Goal: Task Accomplishment & Management: Use online tool/utility

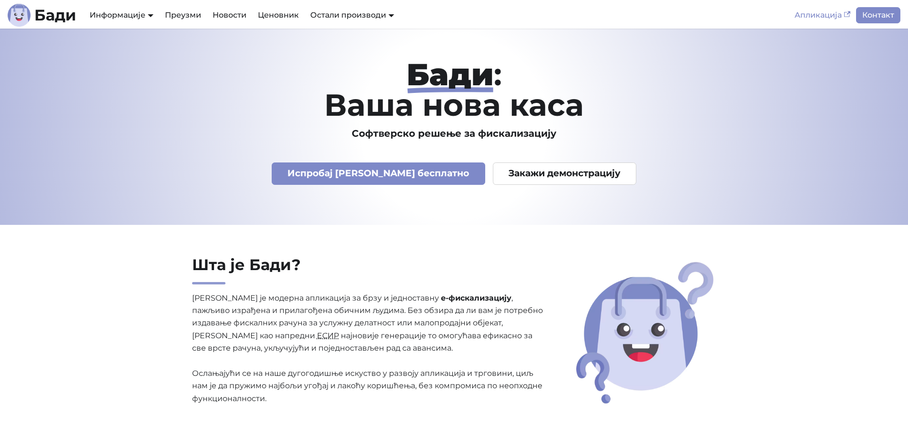
click at [825, 14] on link "Апликација" at bounding box center [822, 15] width 67 height 16
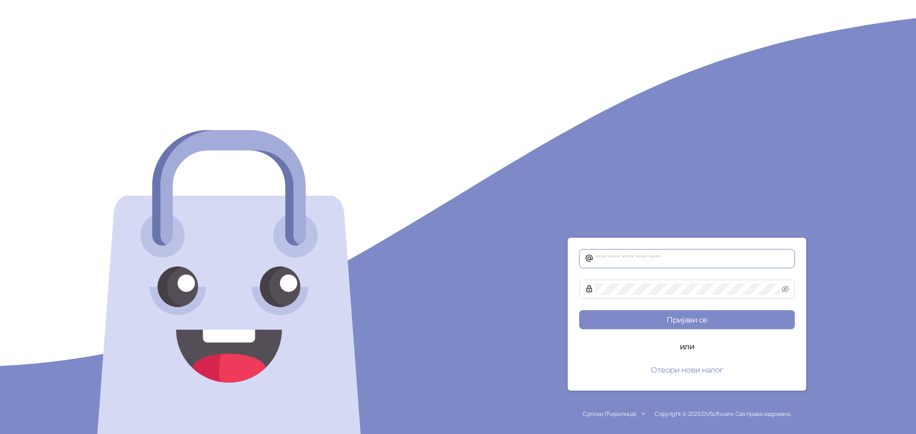
click at [650, 257] on input "text" at bounding box center [692, 258] width 194 height 11
type input "**********"
click at [579, 310] on button "Пријави се" at bounding box center [687, 319] width 216 height 19
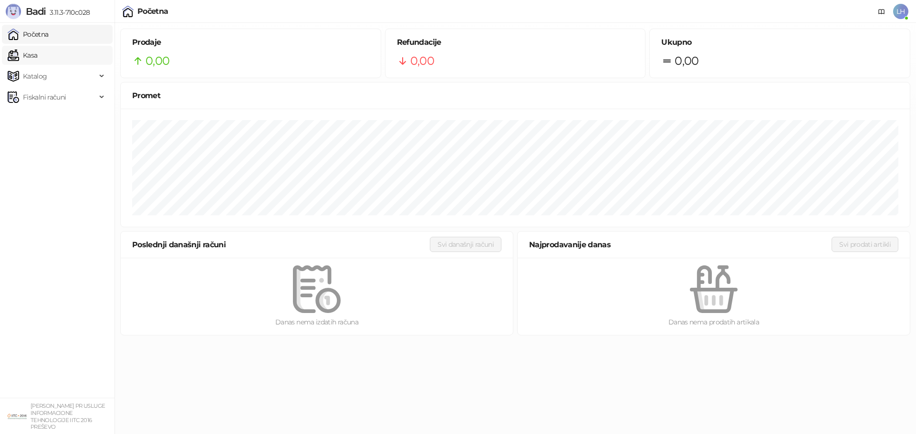
click at [27, 50] on link "Kasa" at bounding box center [23, 55] width 30 height 19
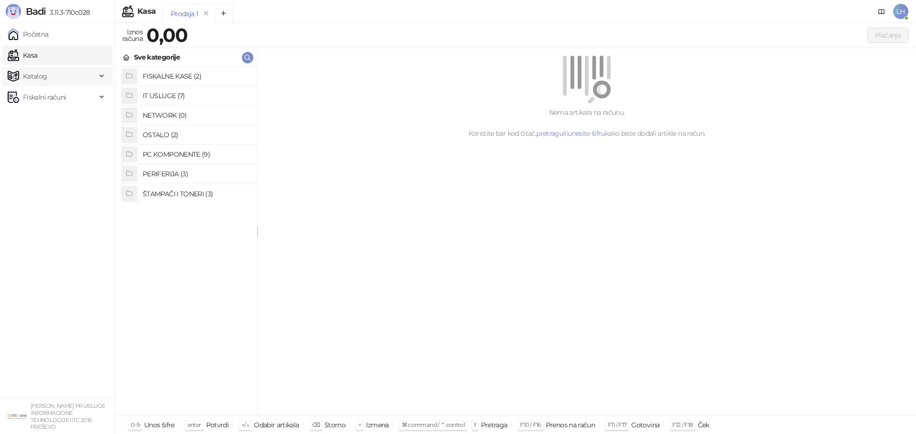
click at [40, 79] on span "Katalog" at bounding box center [35, 76] width 24 height 19
click at [43, 143] on link "Artikli" at bounding box center [27, 139] width 33 height 19
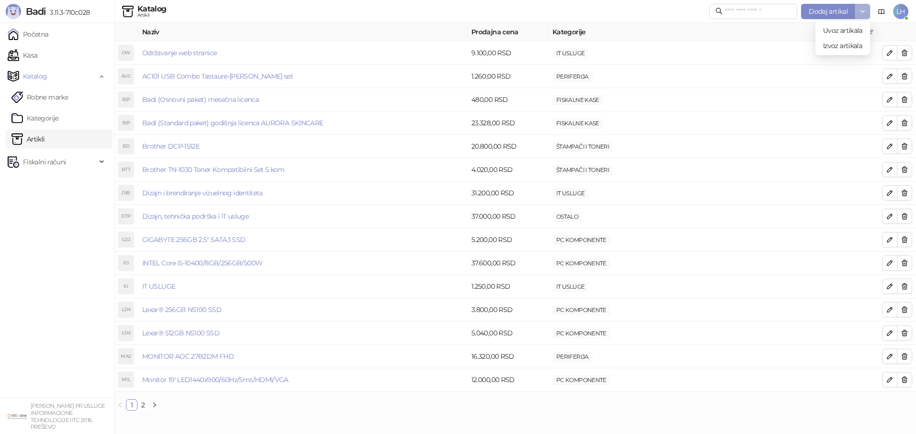
click at [865, 6] on button "button" at bounding box center [862, 11] width 15 height 15
click at [849, 44] on span "Izvoz artikala" at bounding box center [843, 46] width 40 height 10
